Goal: Transaction & Acquisition: Purchase product/service

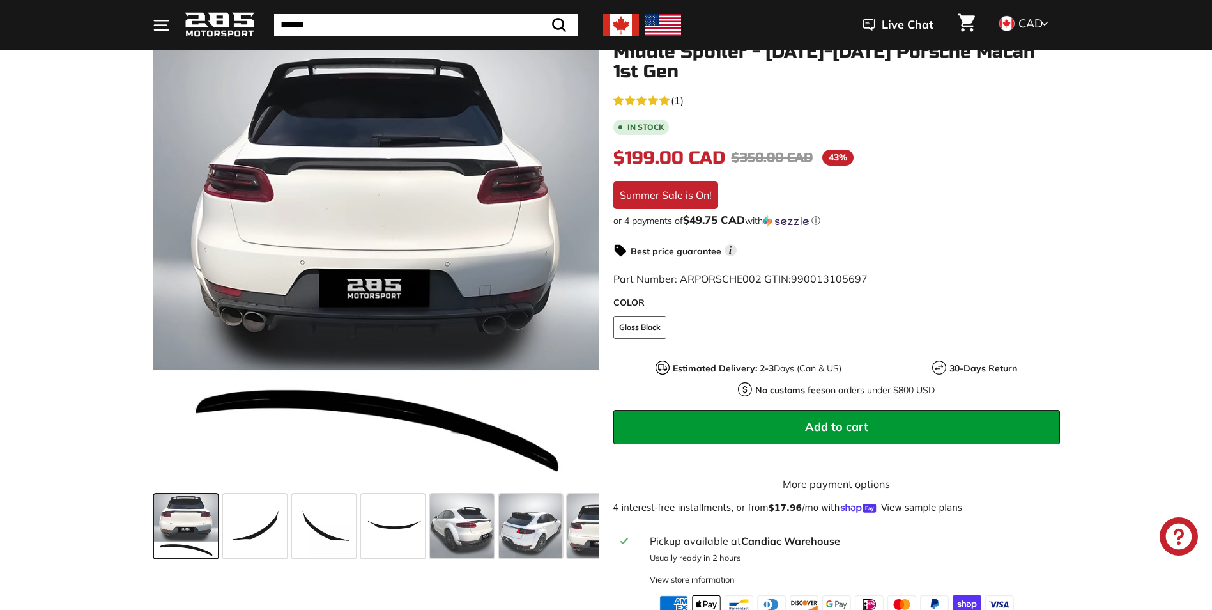
scroll to position [192, 0]
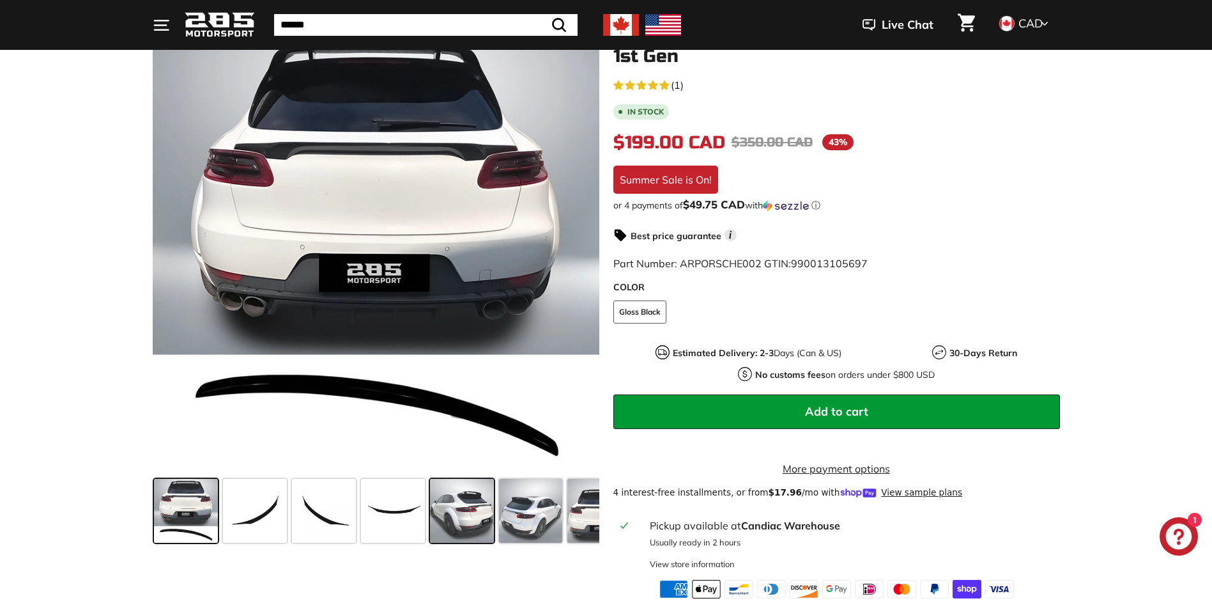
click at [452, 490] on span at bounding box center [462, 511] width 64 height 64
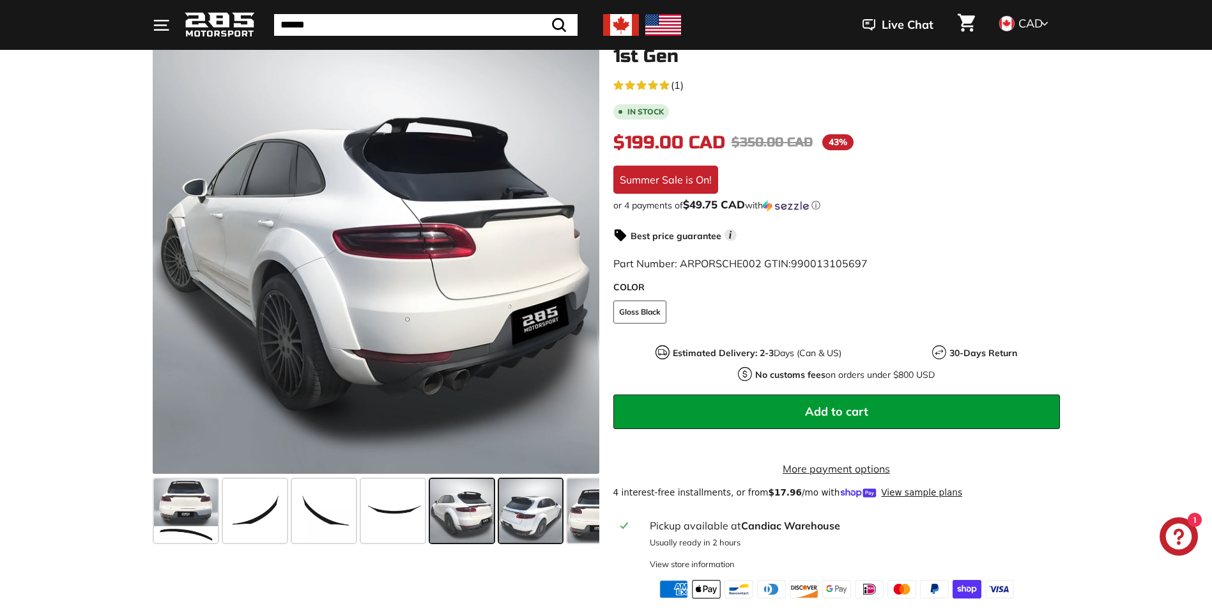
click at [534, 503] on span at bounding box center [531, 511] width 64 height 64
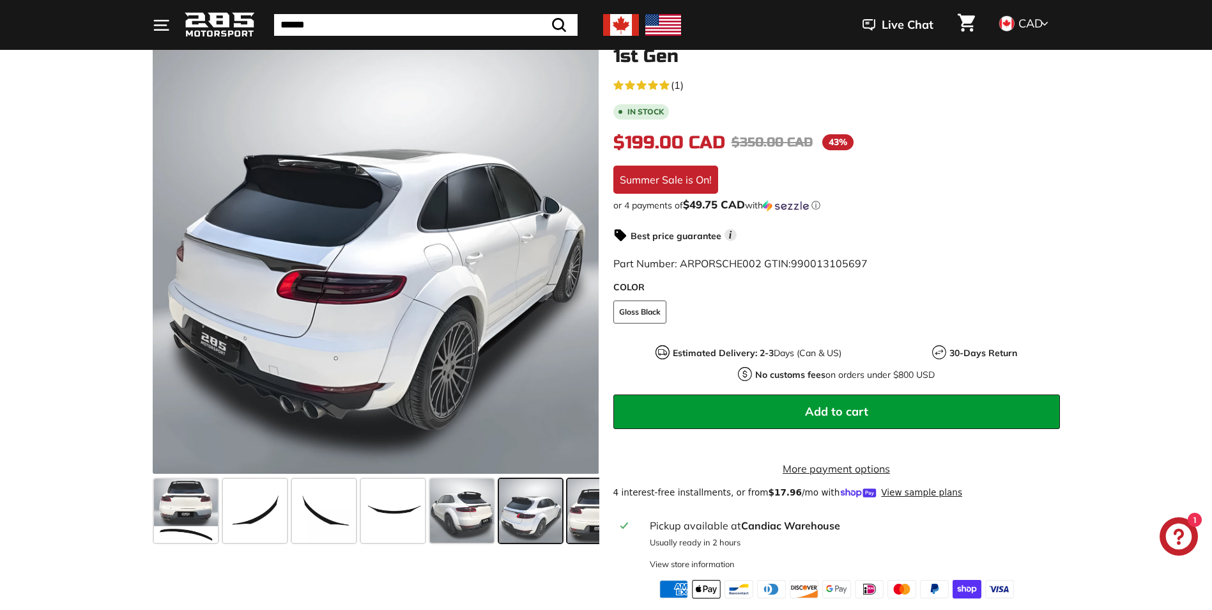
click at [569, 512] on span at bounding box center [600, 511] width 64 height 64
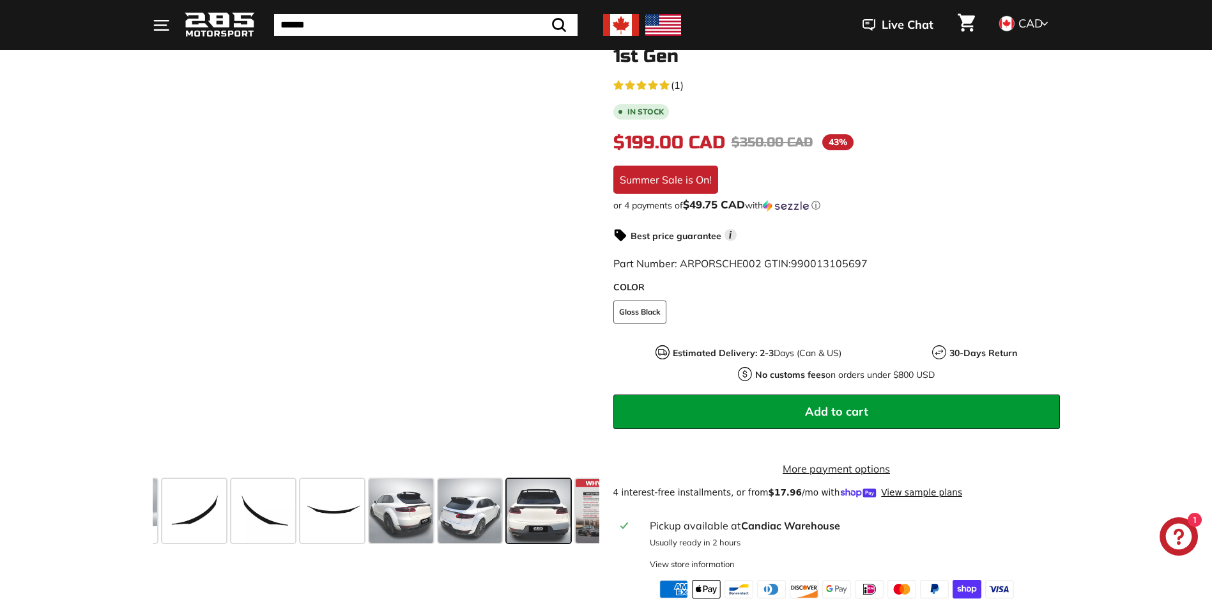
scroll to position [0, 104]
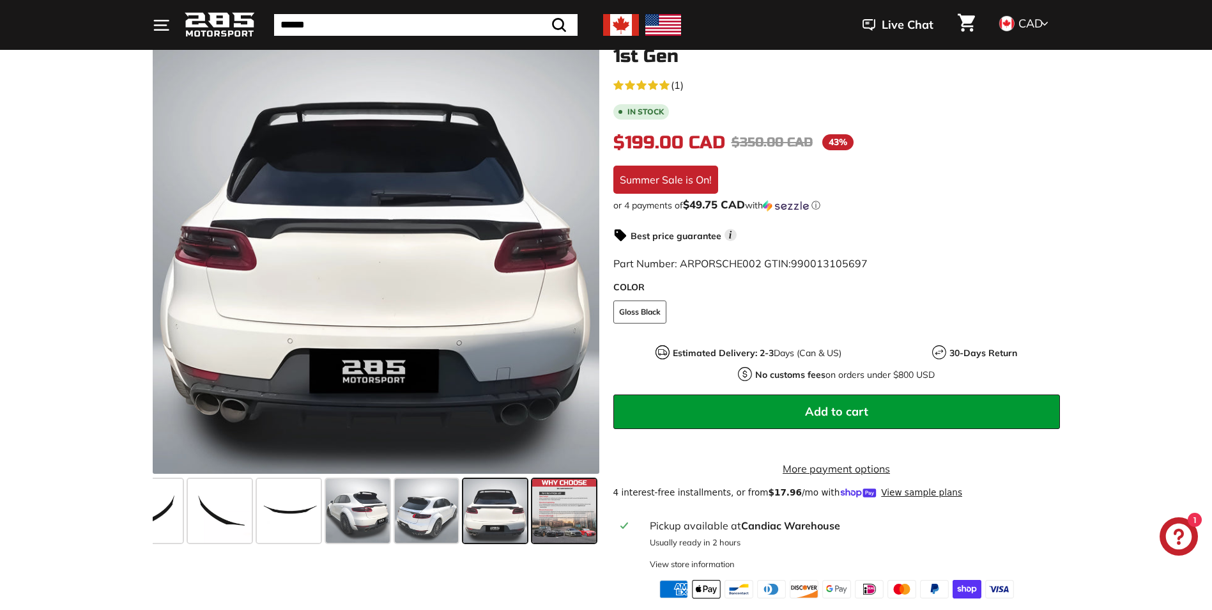
click at [556, 515] on span at bounding box center [564, 511] width 64 height 64
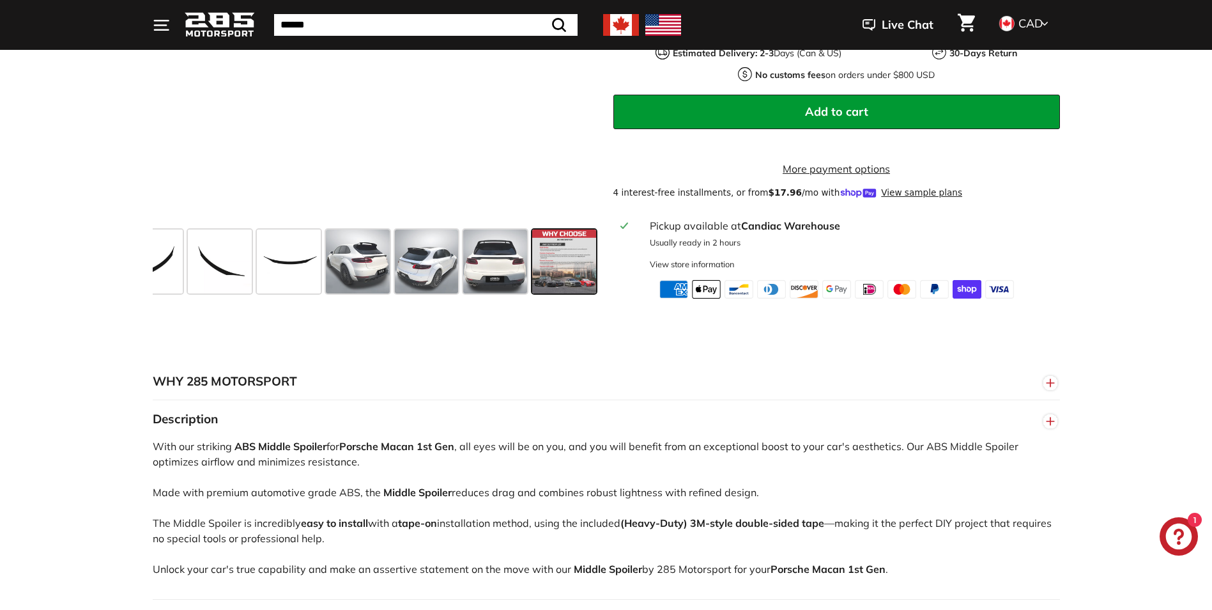
scroll to position [511, 0]
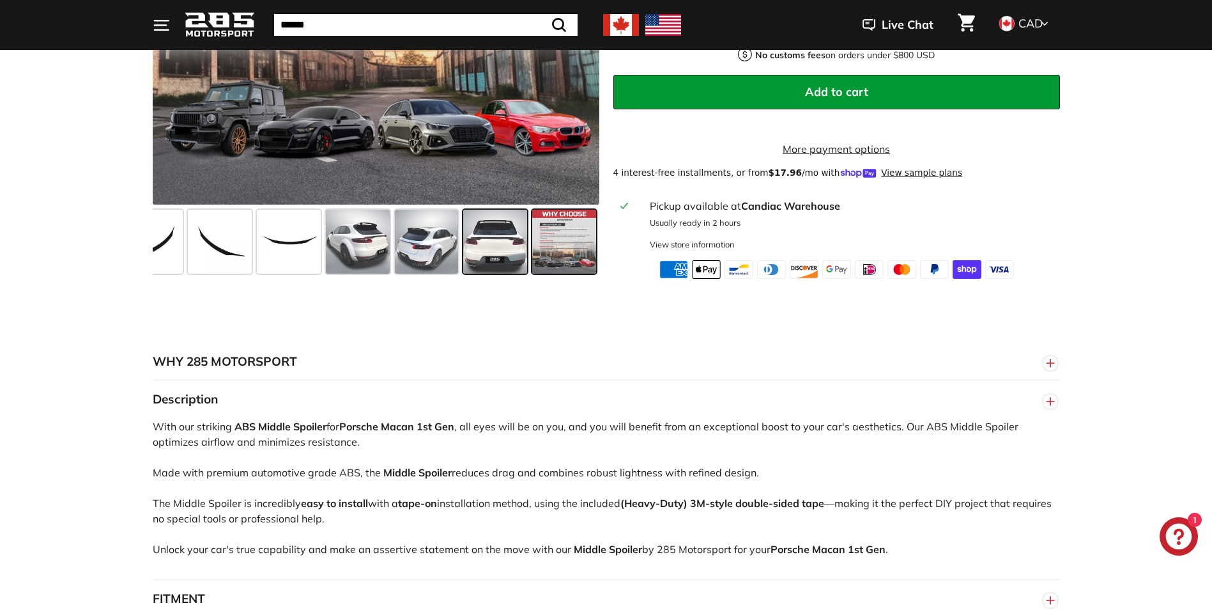
click at [512, 274] on span at bounding box center [495, 242] width 64 height 64
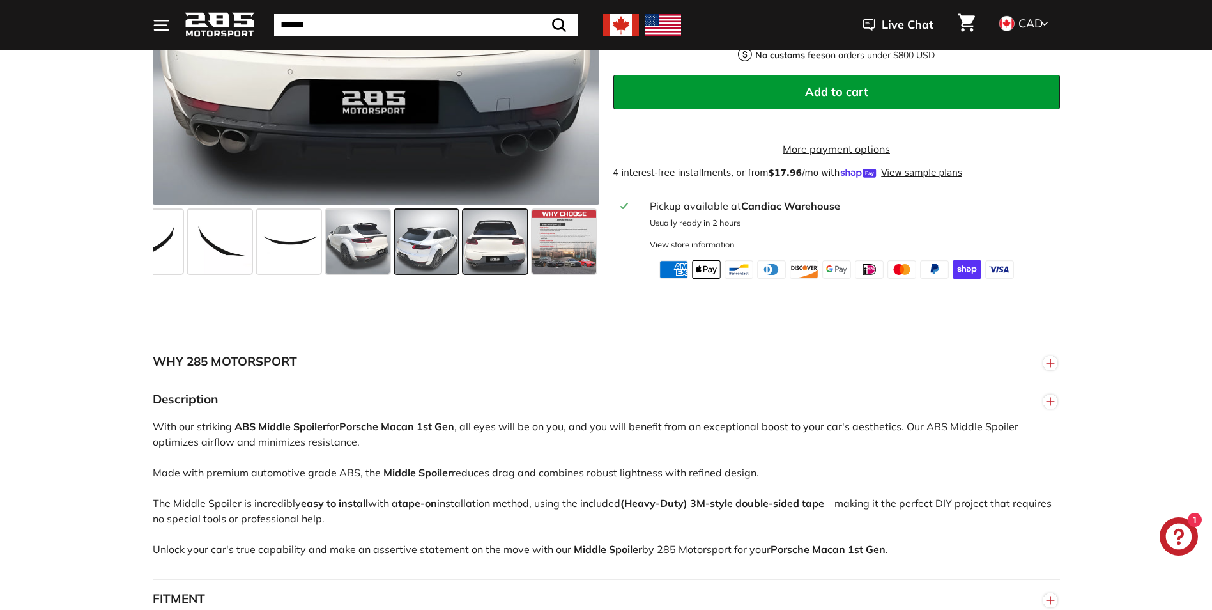
click at [433, 270] on span at bounding box center [427, 242] width 64 height 64
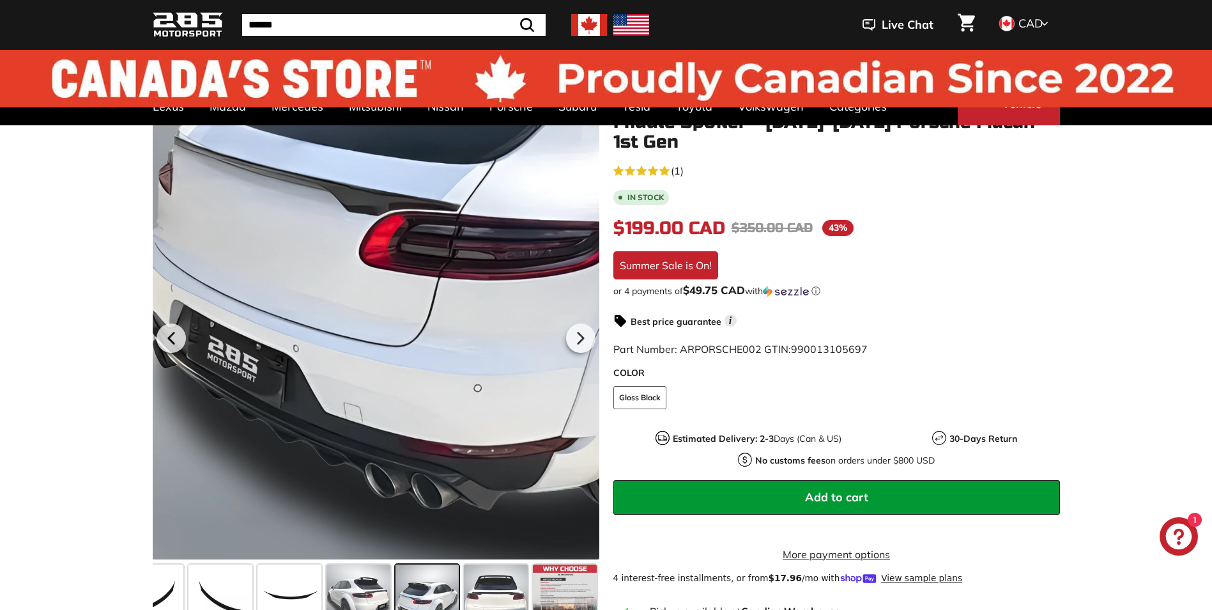
scroll to position [0, 0]
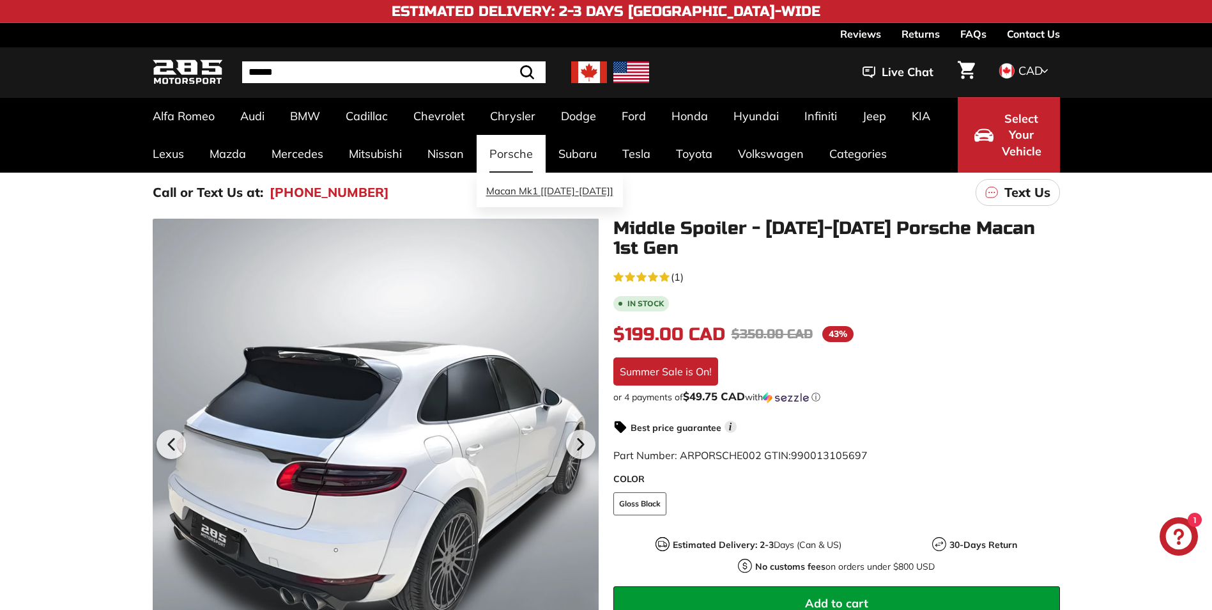
click at [499, 191] on link "Macan Mk1 [[DATE]-[DATE]]" at bounding box center [550, 191] width 146 height 25
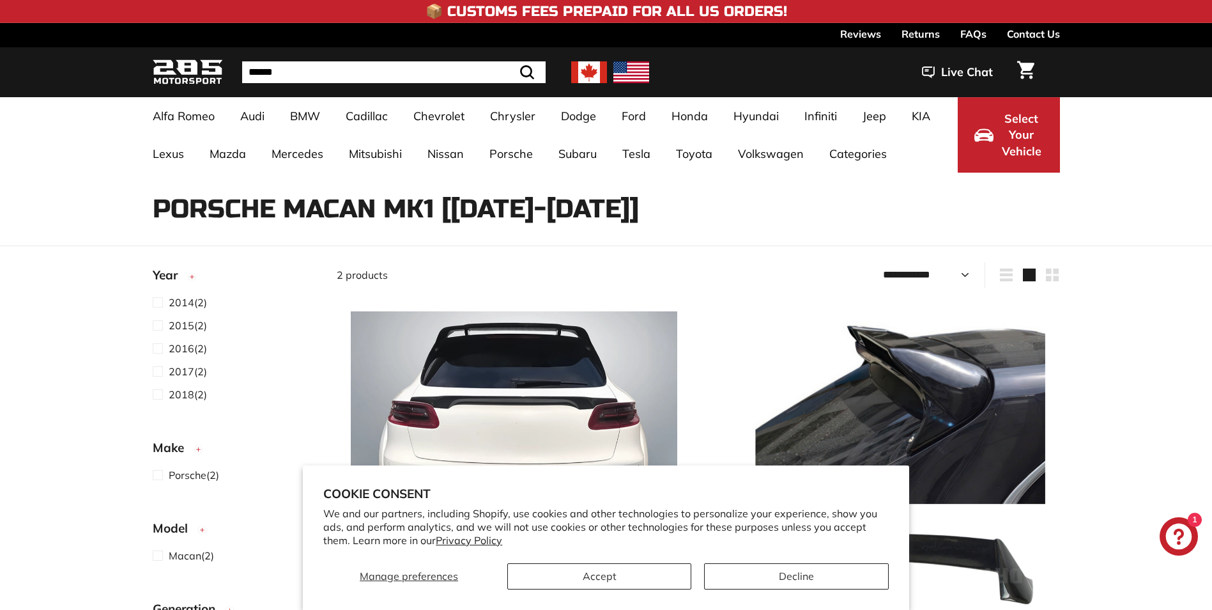
select select "**********"
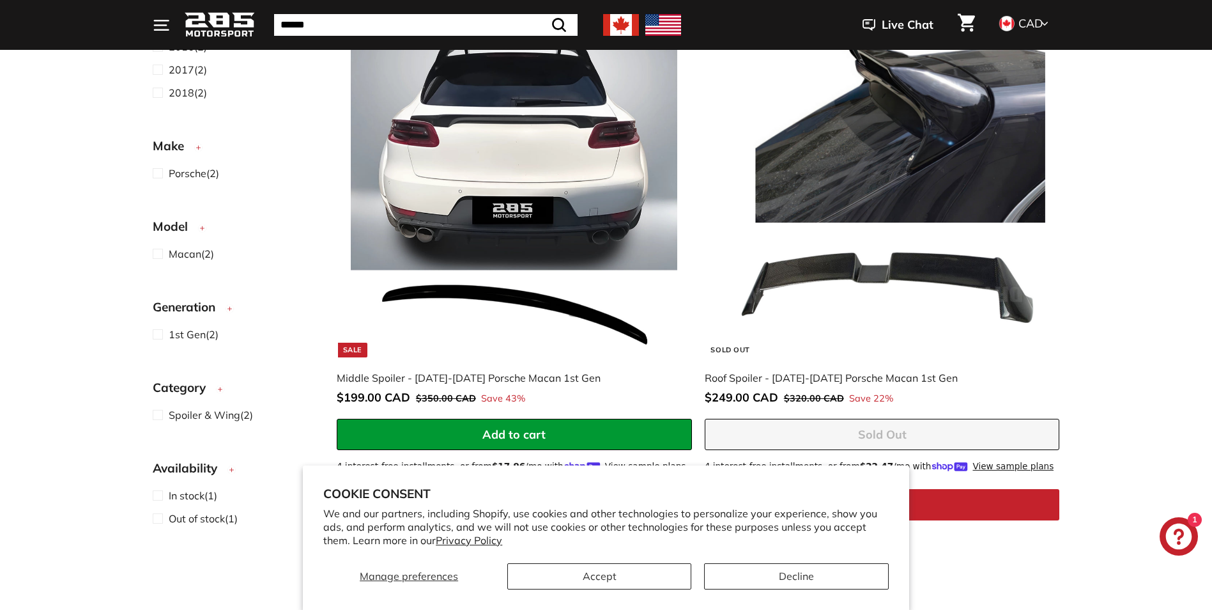
scroll to position [128, 0]
